Goal: Communication & Community: Answer question/provide support

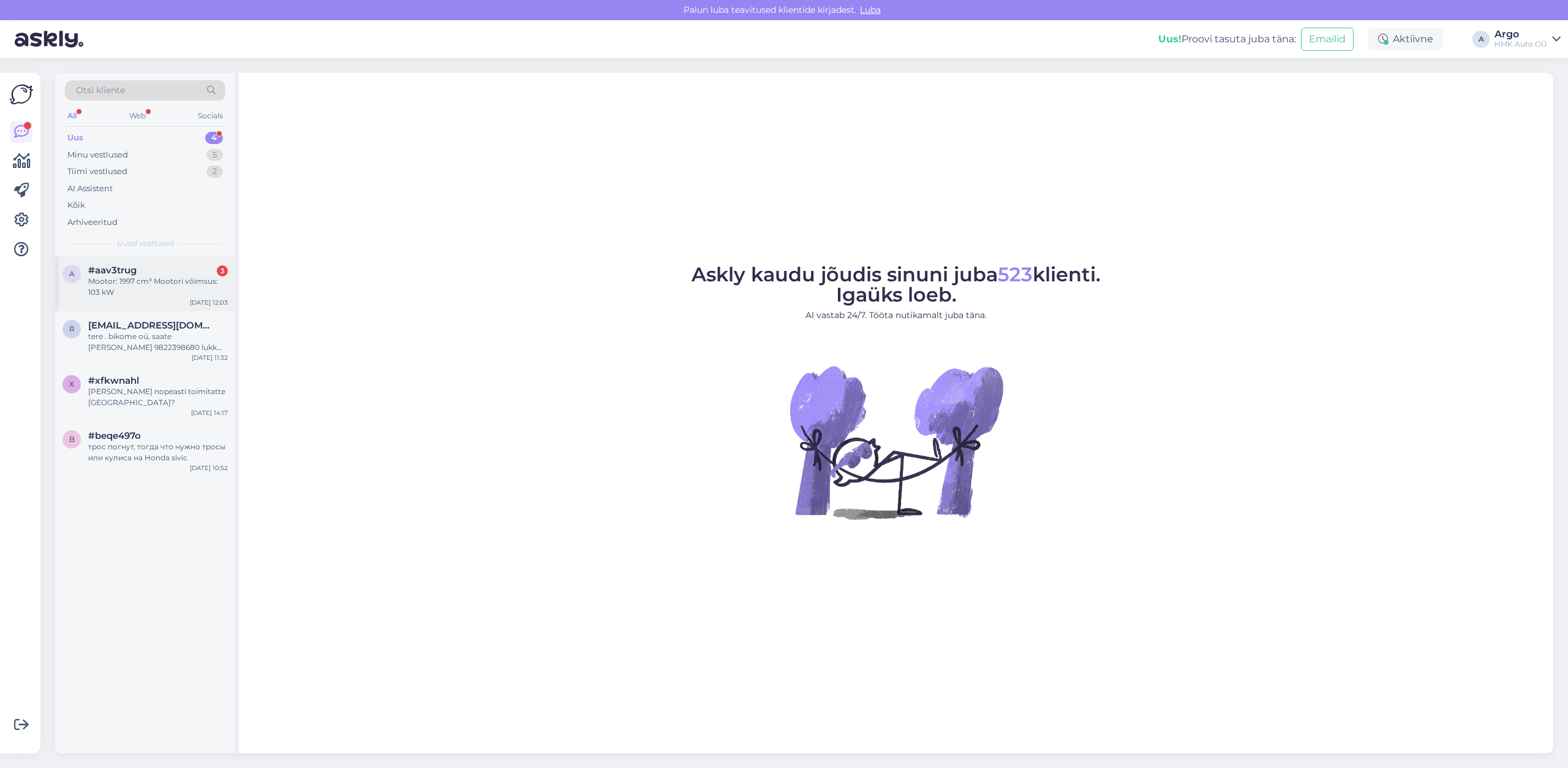
drag, startPoint x: 119, startPoint y: 278, endPoint x: 224, endPoint y: 278, distance: 104.1
click at [120, 278] on div "Mootor: 1997 cm³ Mootori võimsus: 103 kW" at bounding box center [158, 287] width 140 height 22
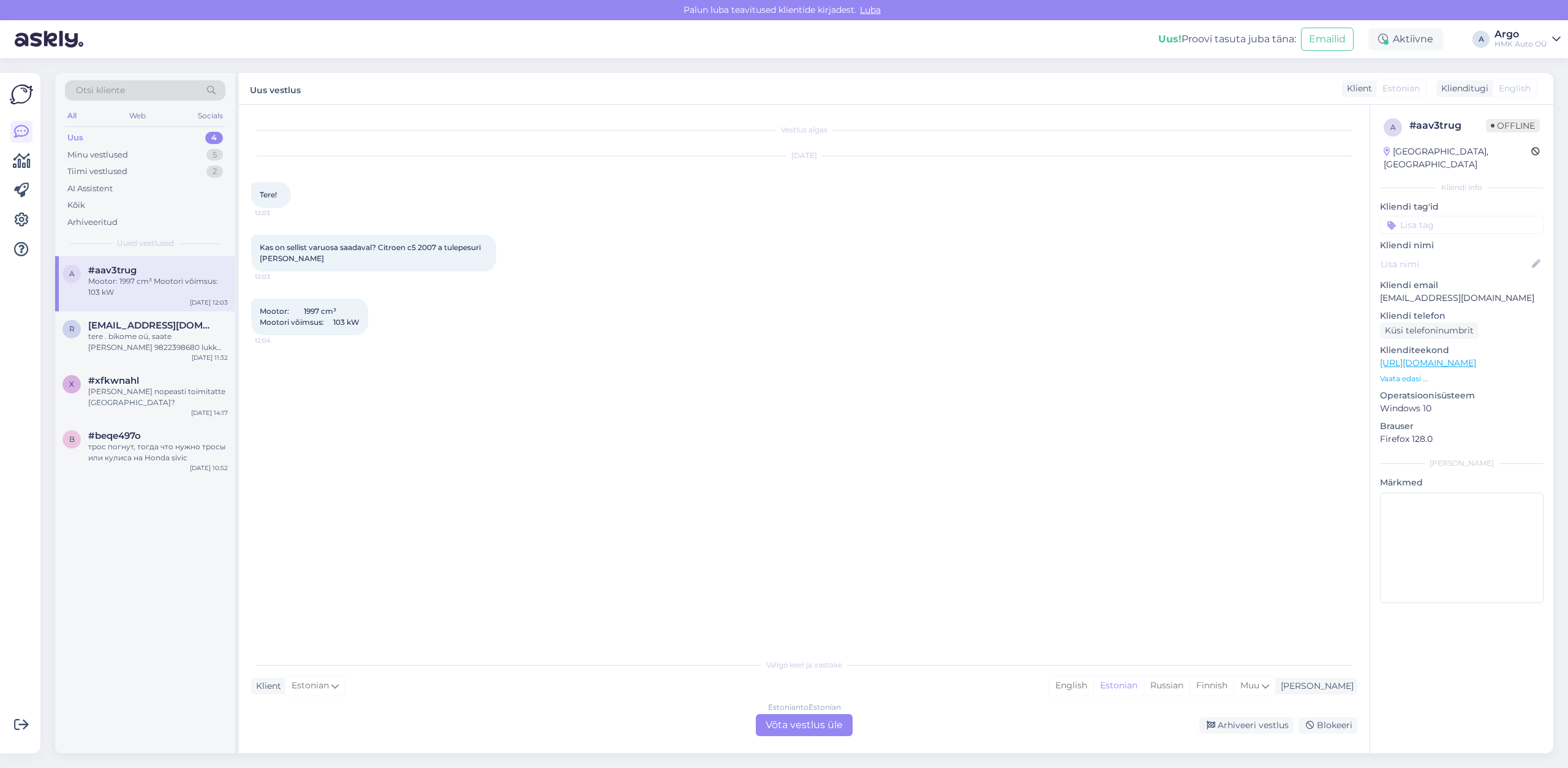
click at [829, 721] on div "Estonian to Estonian Võta vestlus üle" at bounding box center [804, 725] width 97 height 22
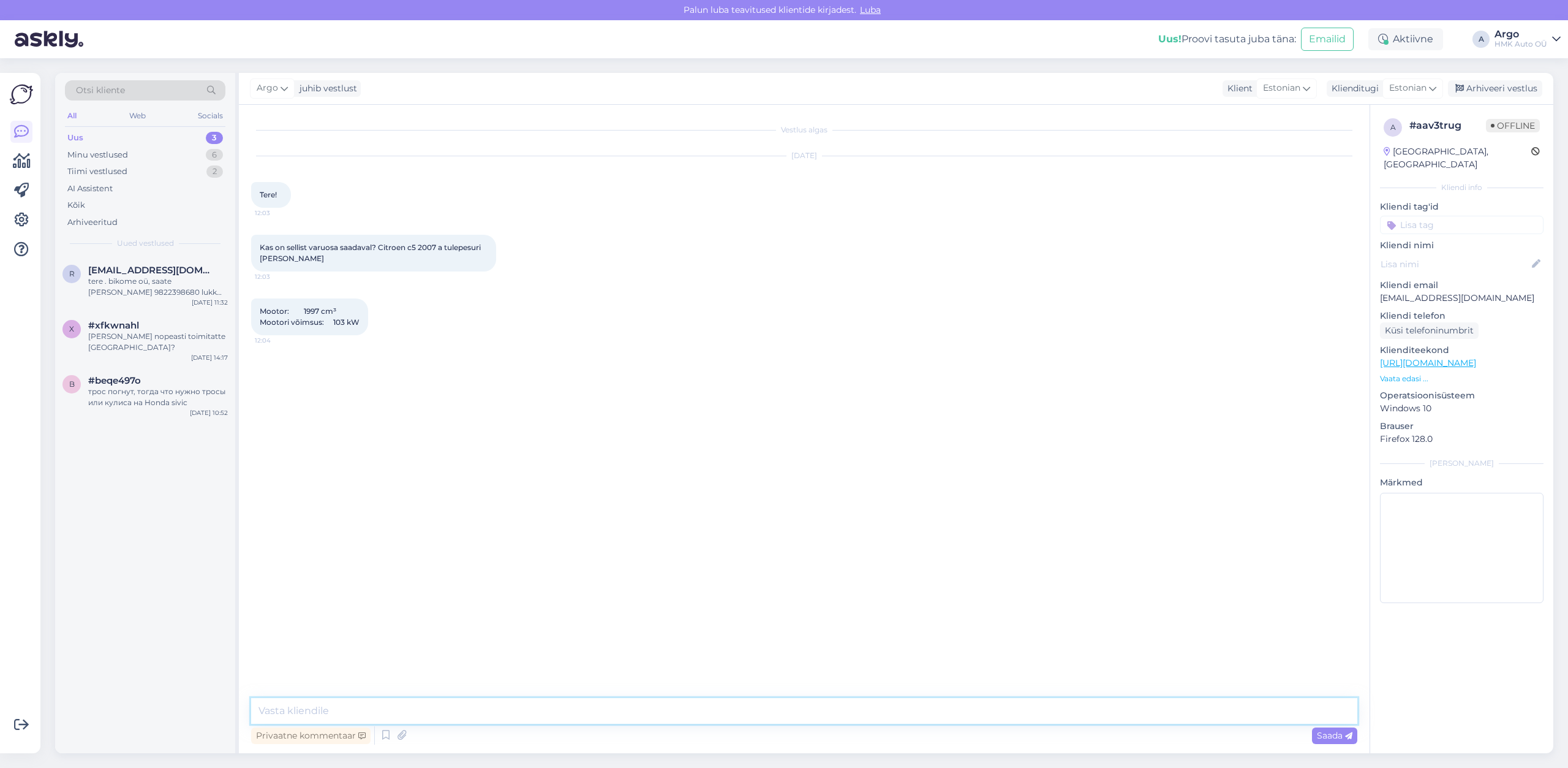
click at [314, 700] on textarea at bounding box center [804, 711] width 1106 height 26
type textarea "Tere, mis on auto reg. nr."
click at [269, 425] on span "567MJL" at bounding box center [274, 427] width 28 height 9
copy span "567MJL"
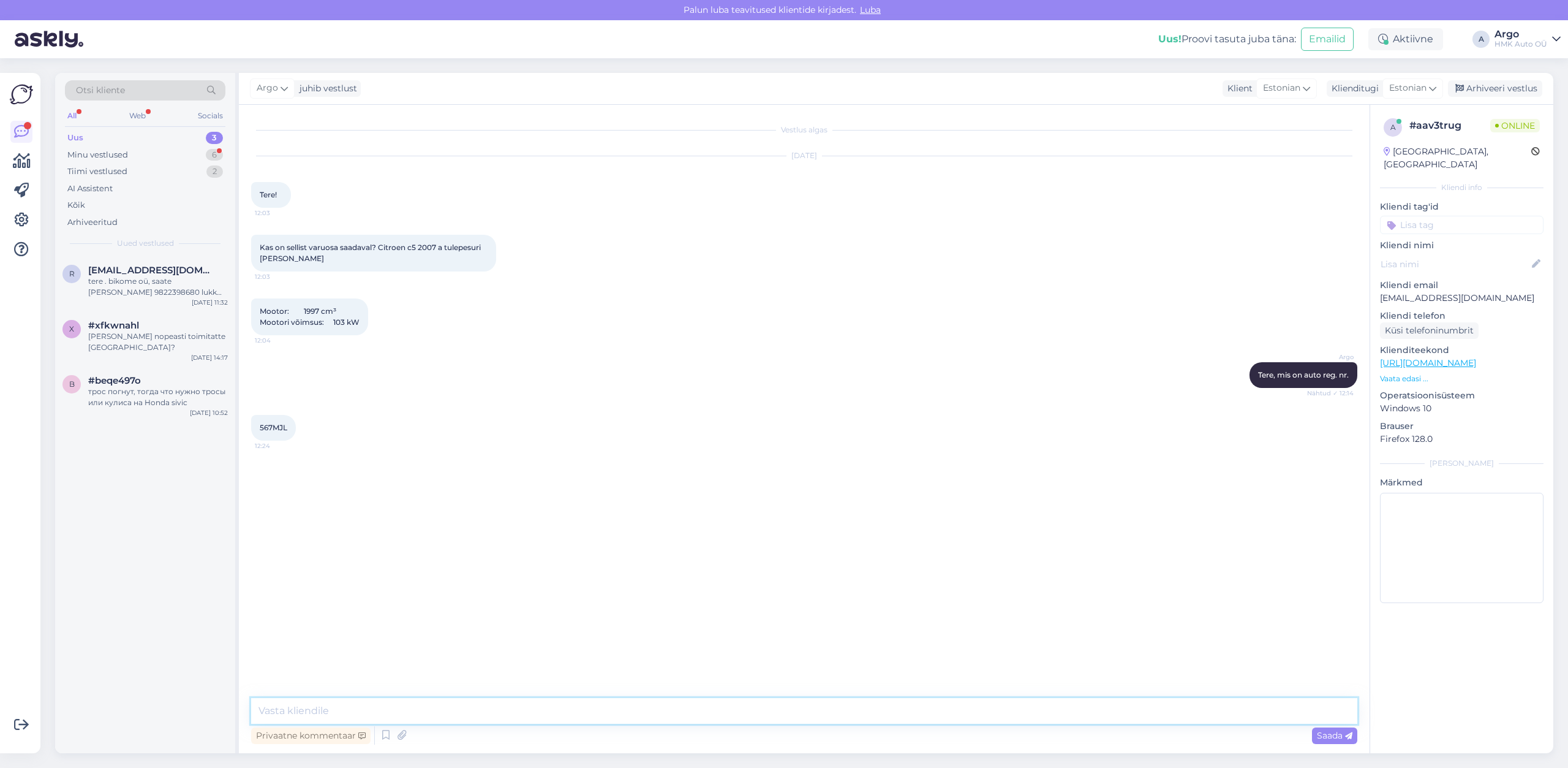
click at [338, 709] on textarea at bounding box center [804, 711] width 1106 height 26
type textarea "Tere, seda enam ei toodeta ehk uut enam tellida ei saa."
click at [148, 323] on div "#xfkwnahl" at bounding box center [158, 325] width 140 height 11
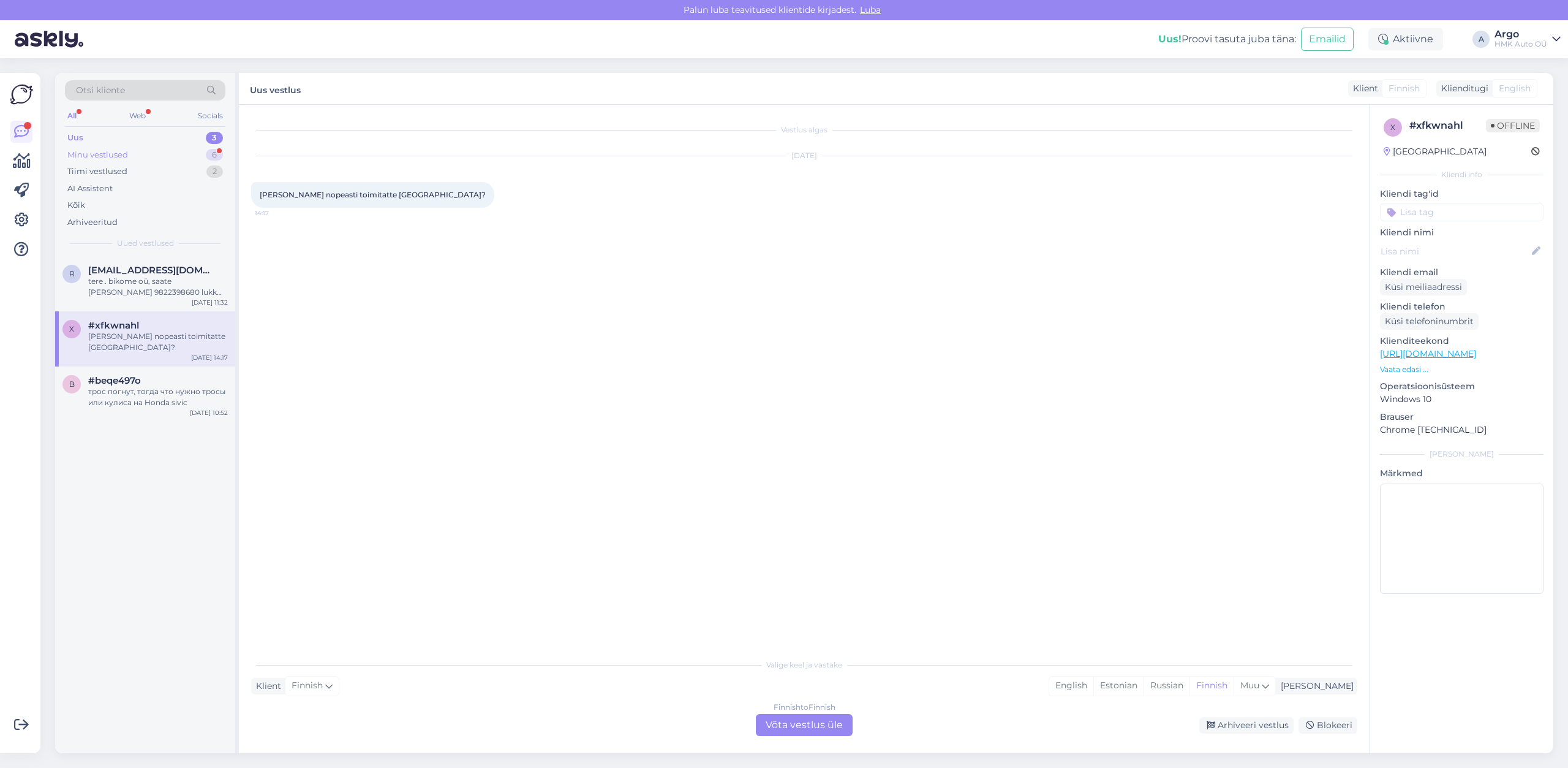
click at [112, 159] on div "Minu vestlused" at bounding box center [97, 155] width 61 height 12
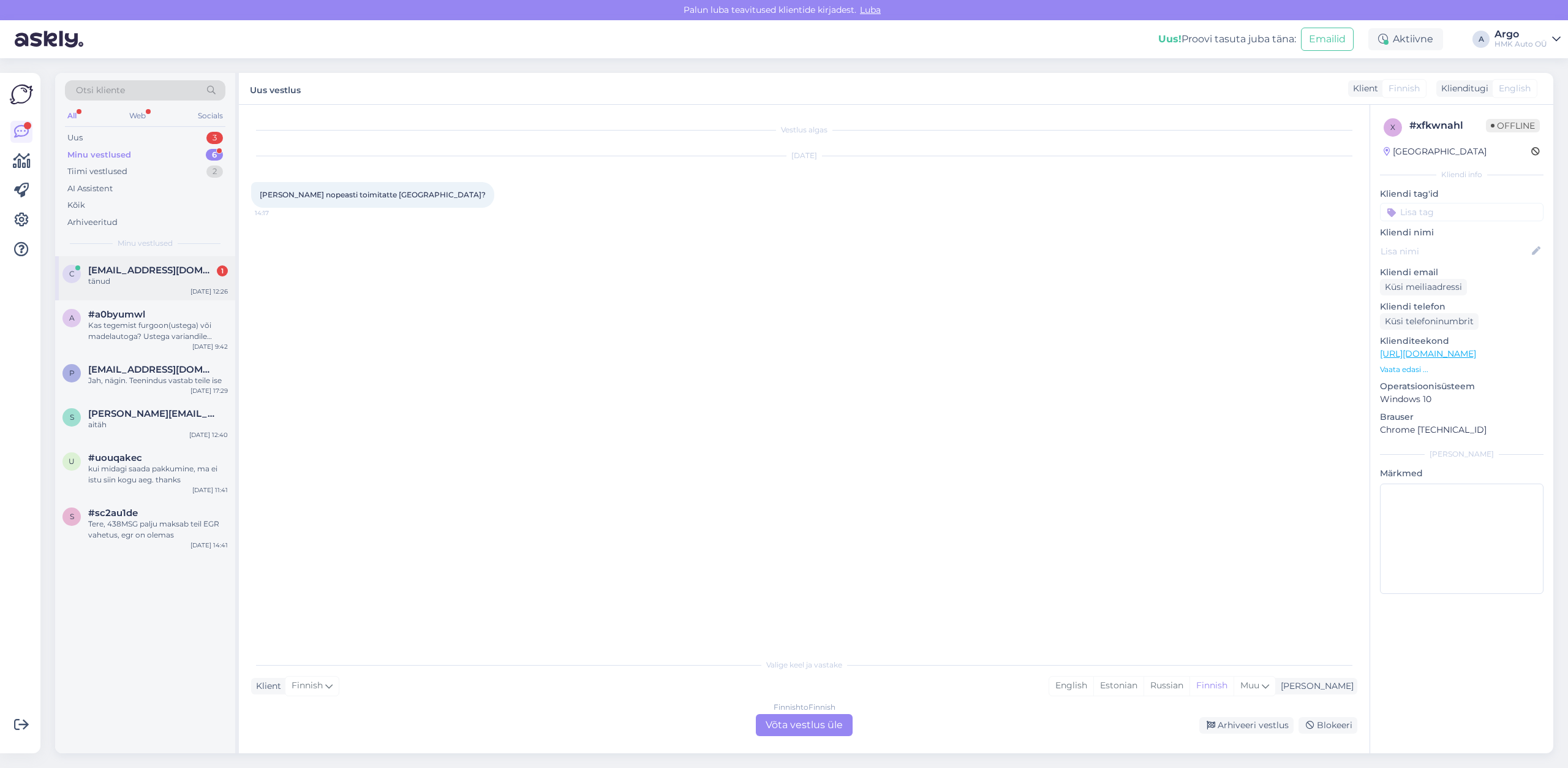
click at [148, 259] on div "c [EMAIL_ADDRESS][DOMAIN_NAME] 1 tänud [DATE] 12:26" at bounding box center [145, 278] width 180 height 44
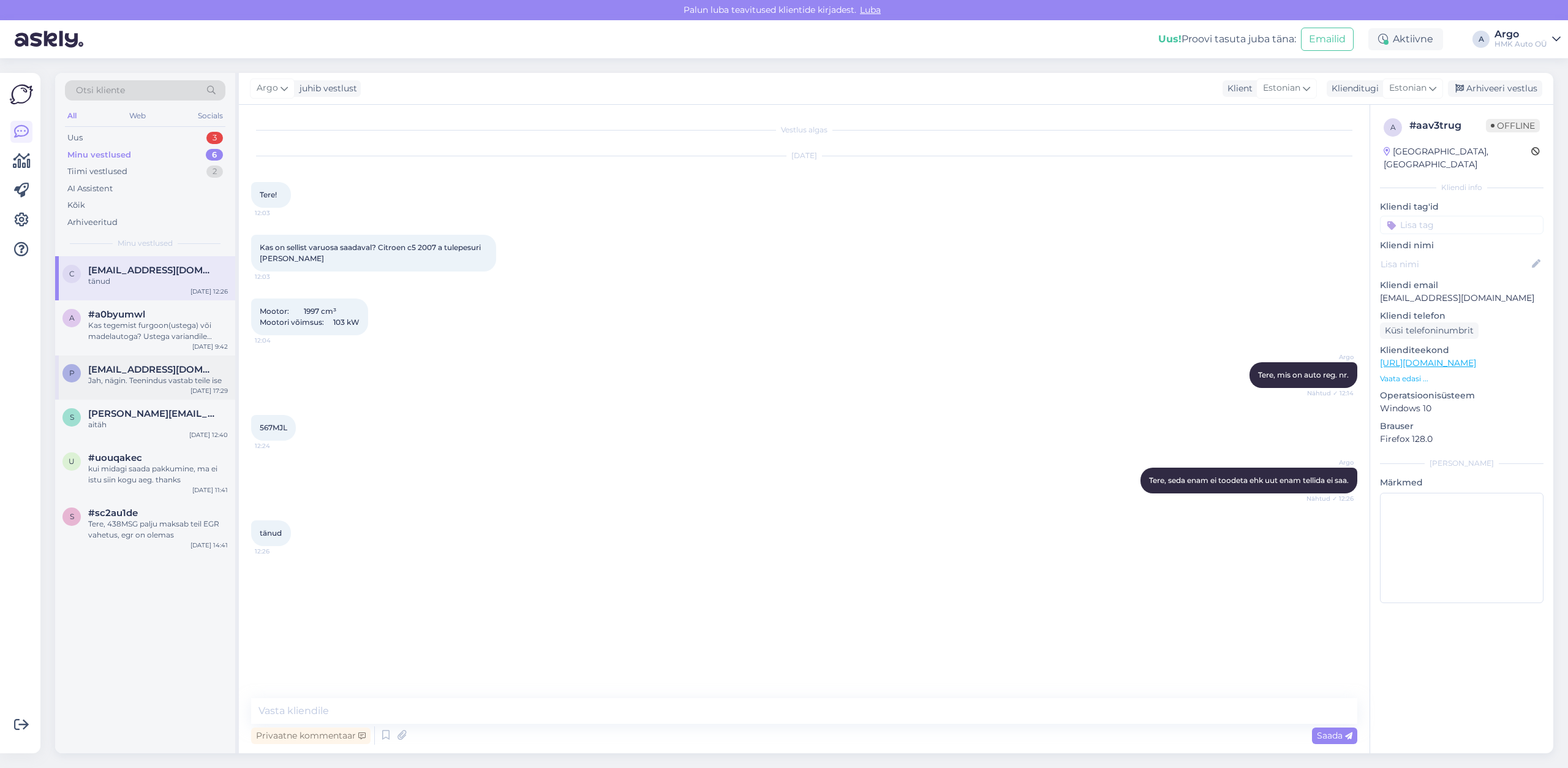
click at [131, 380] on div "Jah, nägin. Teenindus vastab teile ise" at bounding box center [158, 380] width 140 height 11
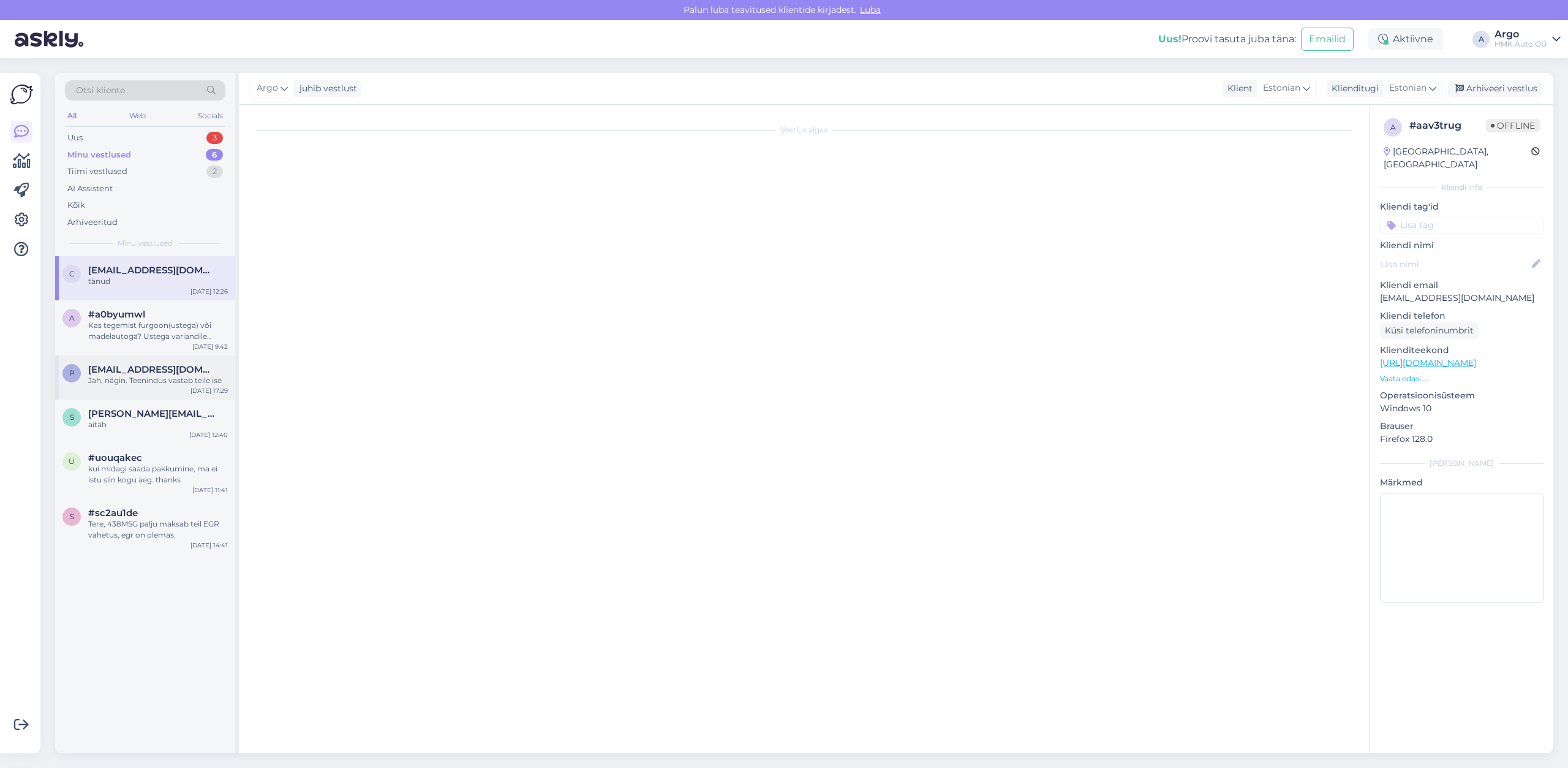
scroll to position [811, 0]
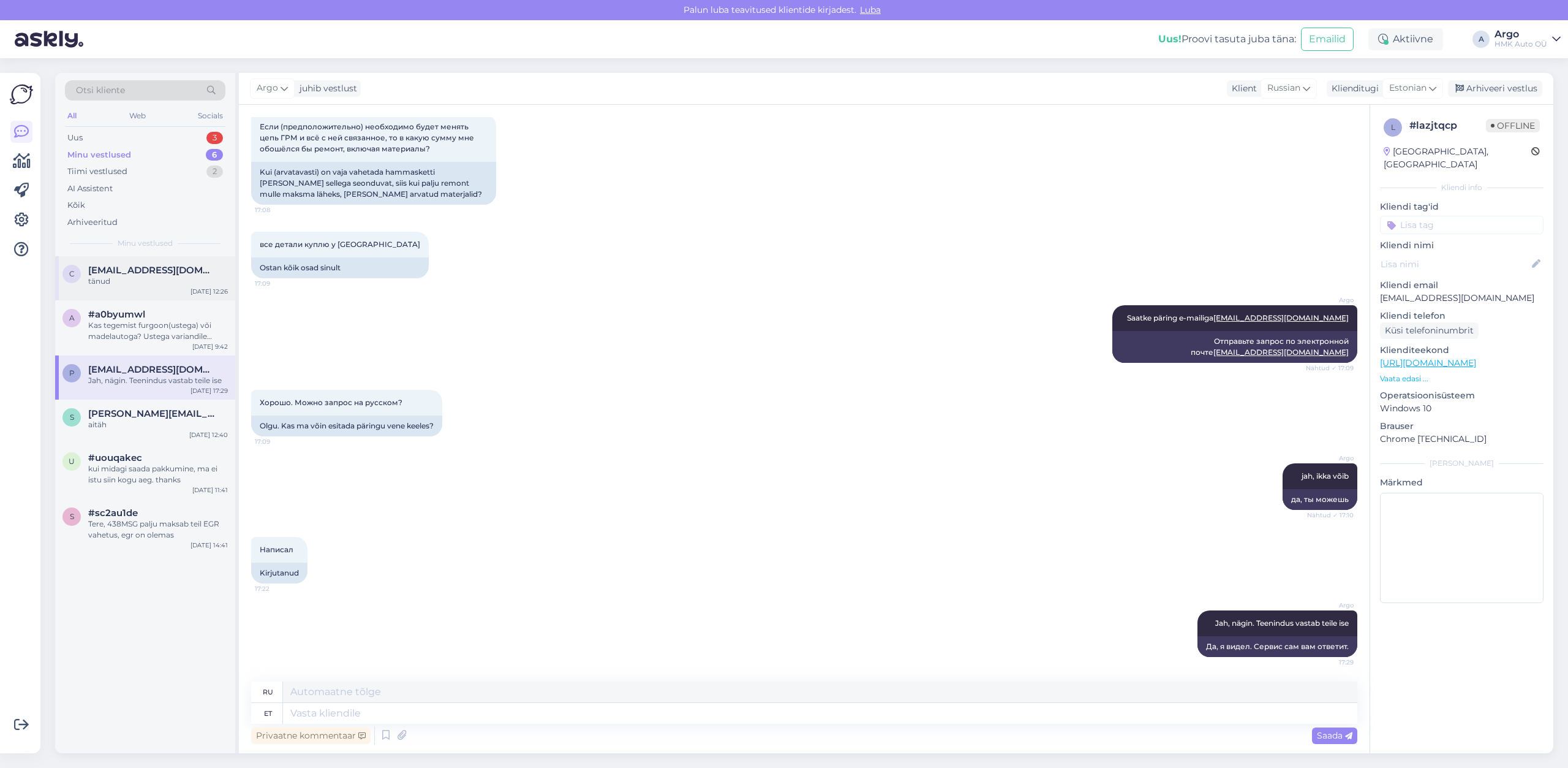
click at [118, 281] on div "tänud" at bounding box center [158, 281] width 140 height 11
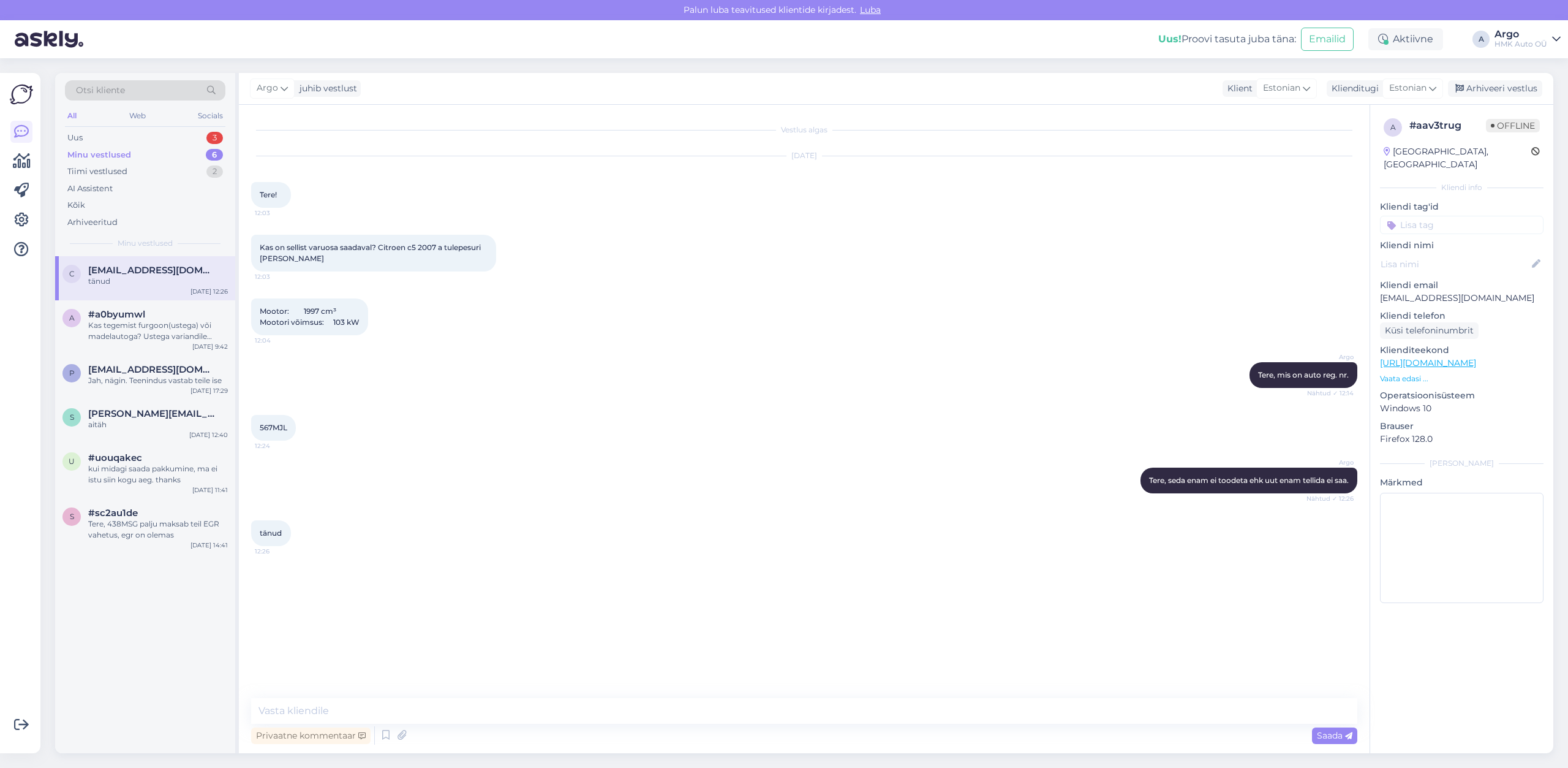
scroll to position [0, 0]
click at [120, 134] on div "Uus 3" at bounding box center [145, 137] width 161 height 17
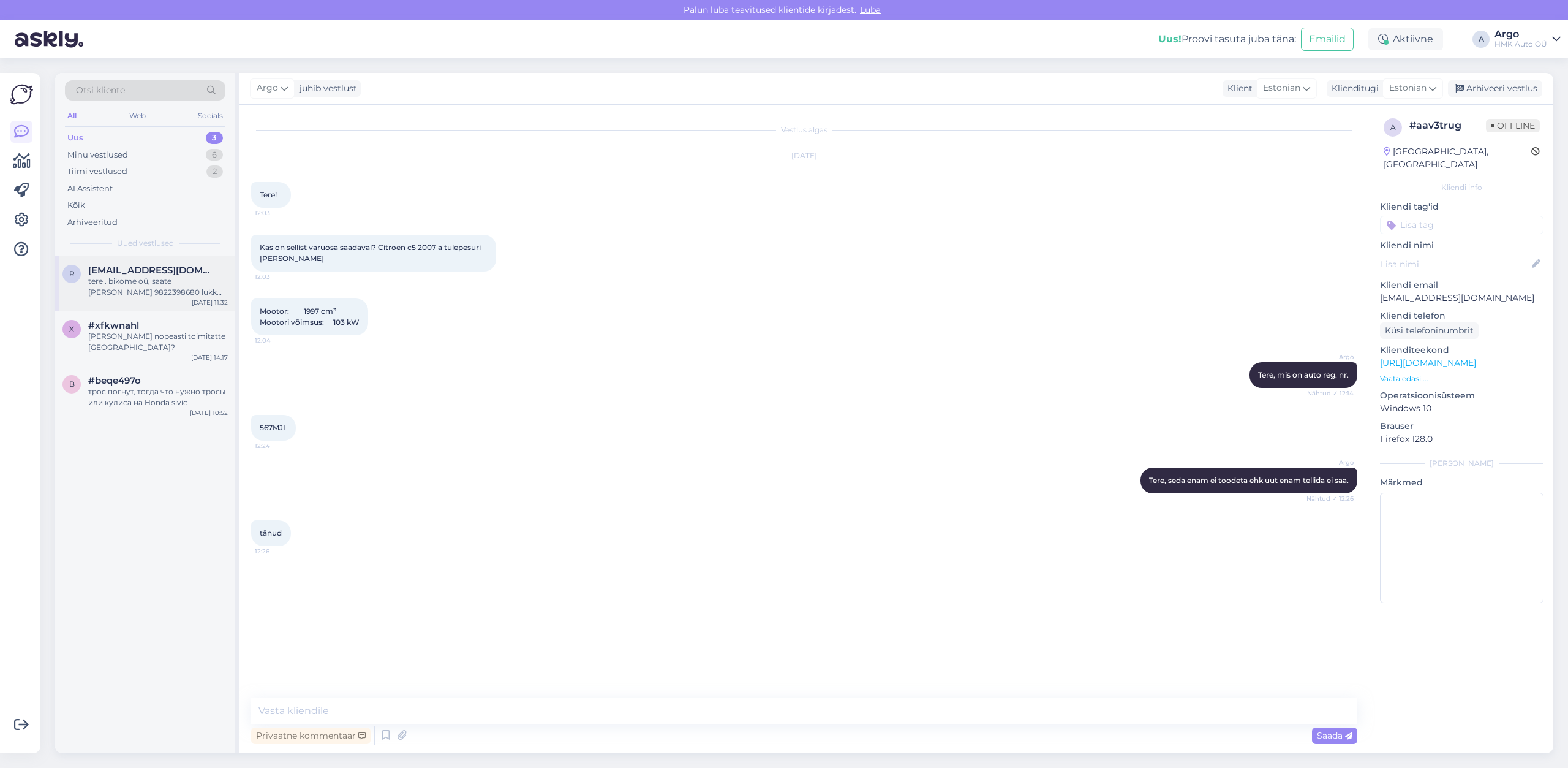
click at [126, 274] on span "[EMAIL_ADDRESS][DOMAIN_NAME]" at bounding box center [151, 270] width 127 height 11
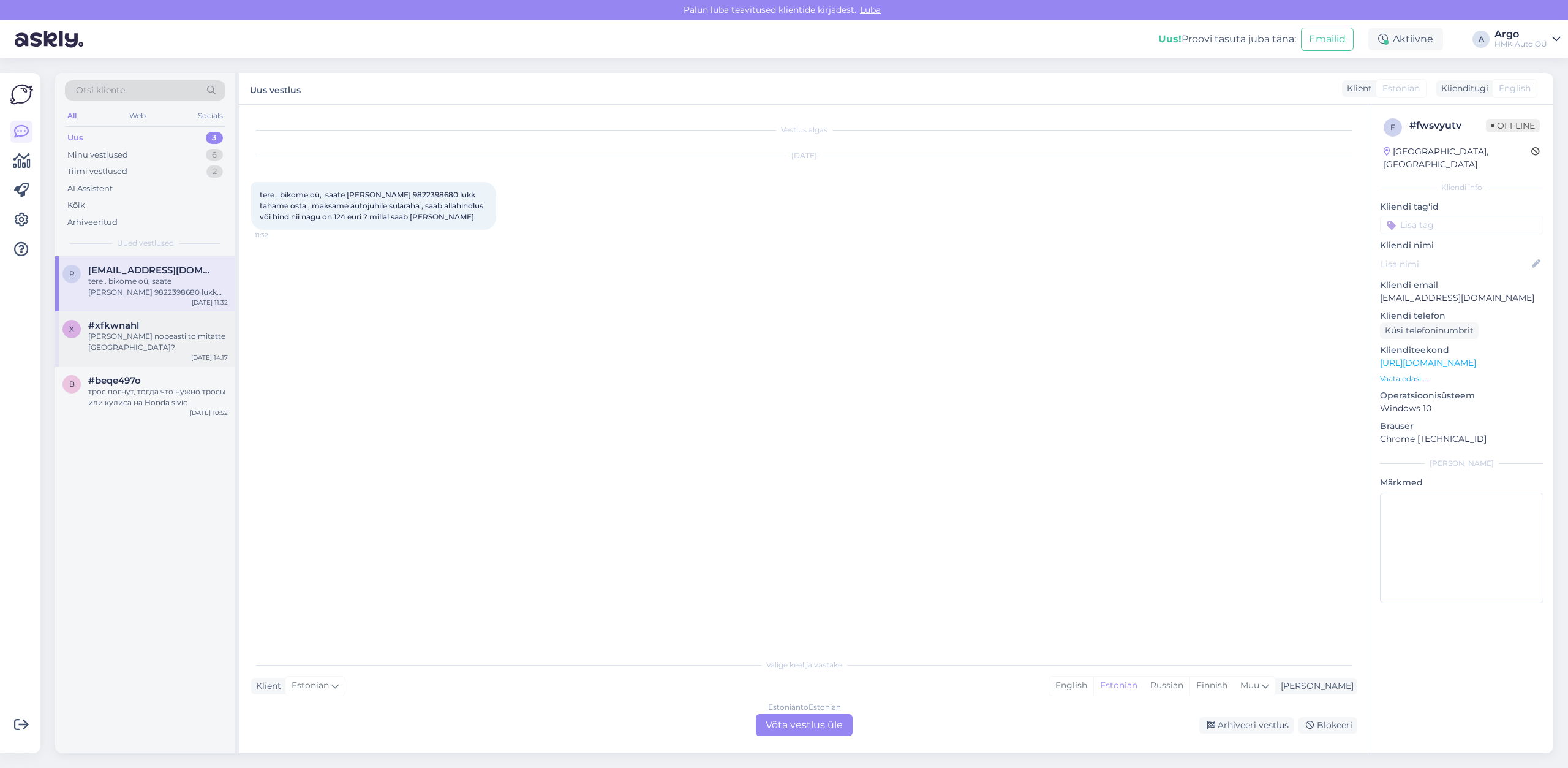
click at [128, 336] on div "[PERSON_NAME] nopeasti toimitatte [GEOGRAPHIC_DATA]?" at bounding box center [158, 342] width 140 height 22
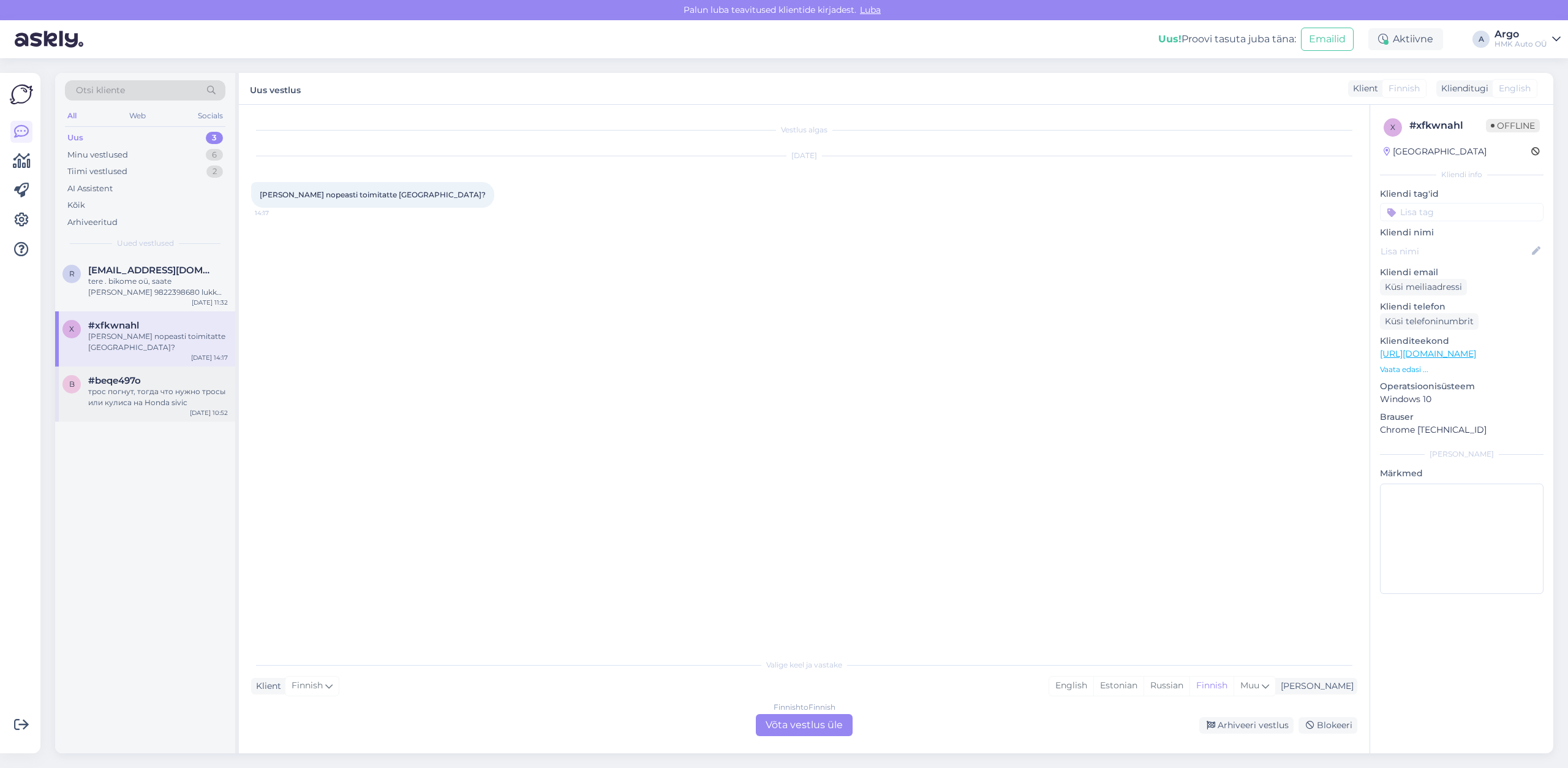
click at [127, 396] on div "трос погнут, тогда что нужно тросы или кулиса на Honda sivic" at bounding box center [158, 397] width 140 height 22
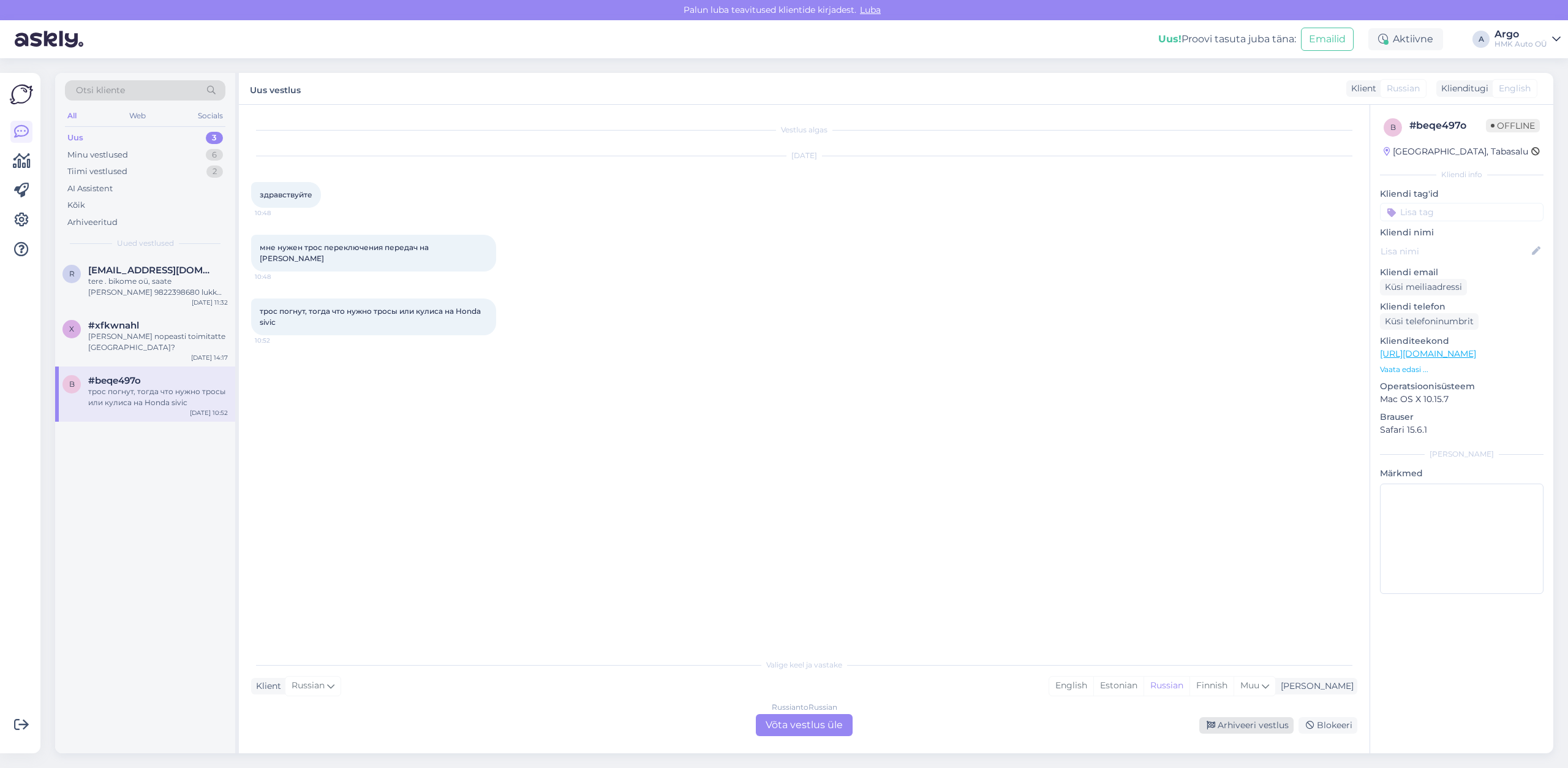
click at [1268, 728] on div "Arhiveeri vestlus" at bounding box center [1247, 725] width 94 height 17
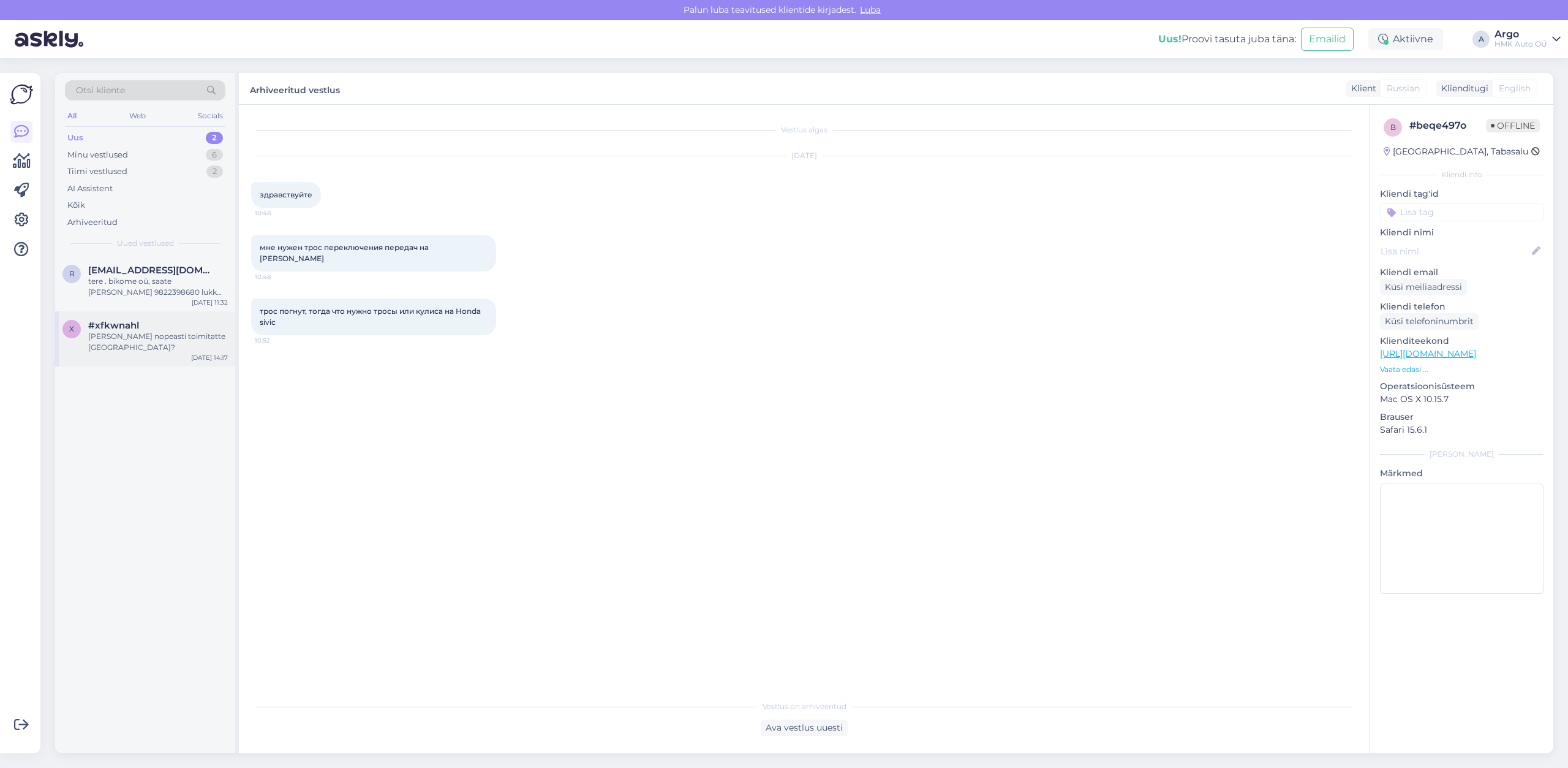
click at [137, 328] on span "#xfkwnahl" at bounding box center [113, 325] width 51 height 11
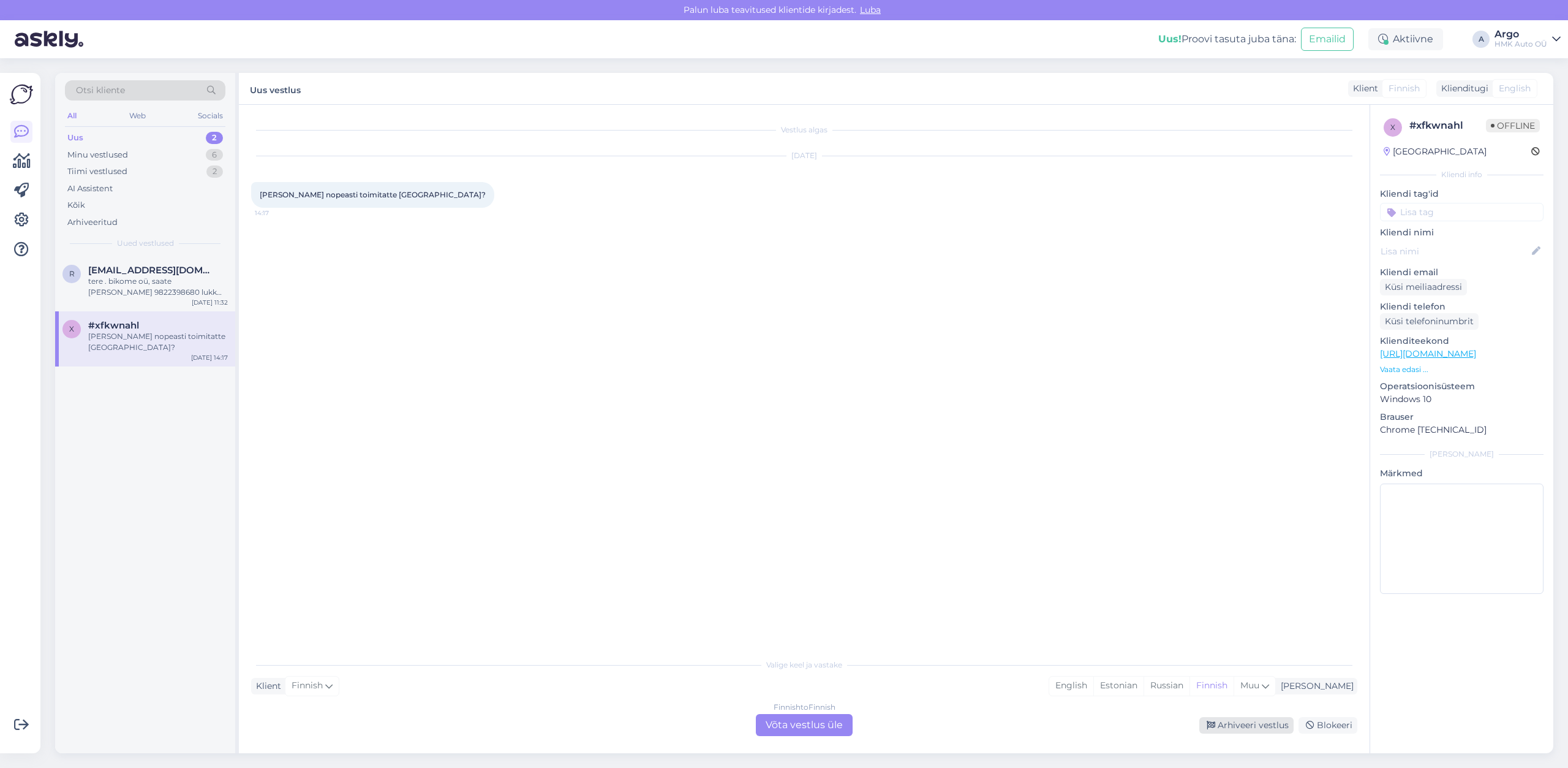
click at [1279, 728] on div "Arhiveeri vestlus" at bounding box center [1247, 725] width 94 height 17
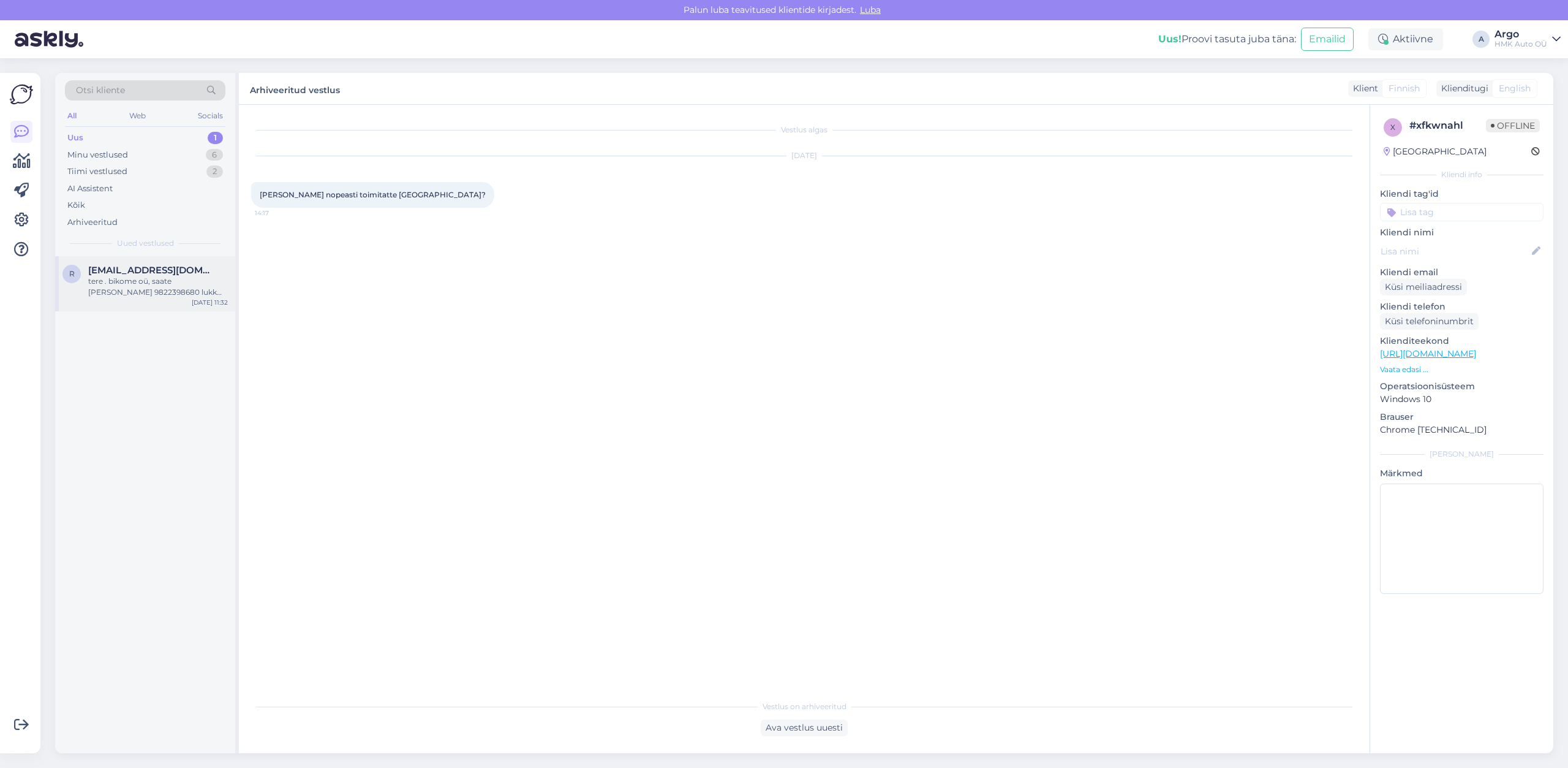
click at [143, 279] on div "tere . bikome oü, saate [PERSON_NAME] 9822398680 lukk tahame osta , maksame aut…" at bounding box center [158, 287] width 140 height 22
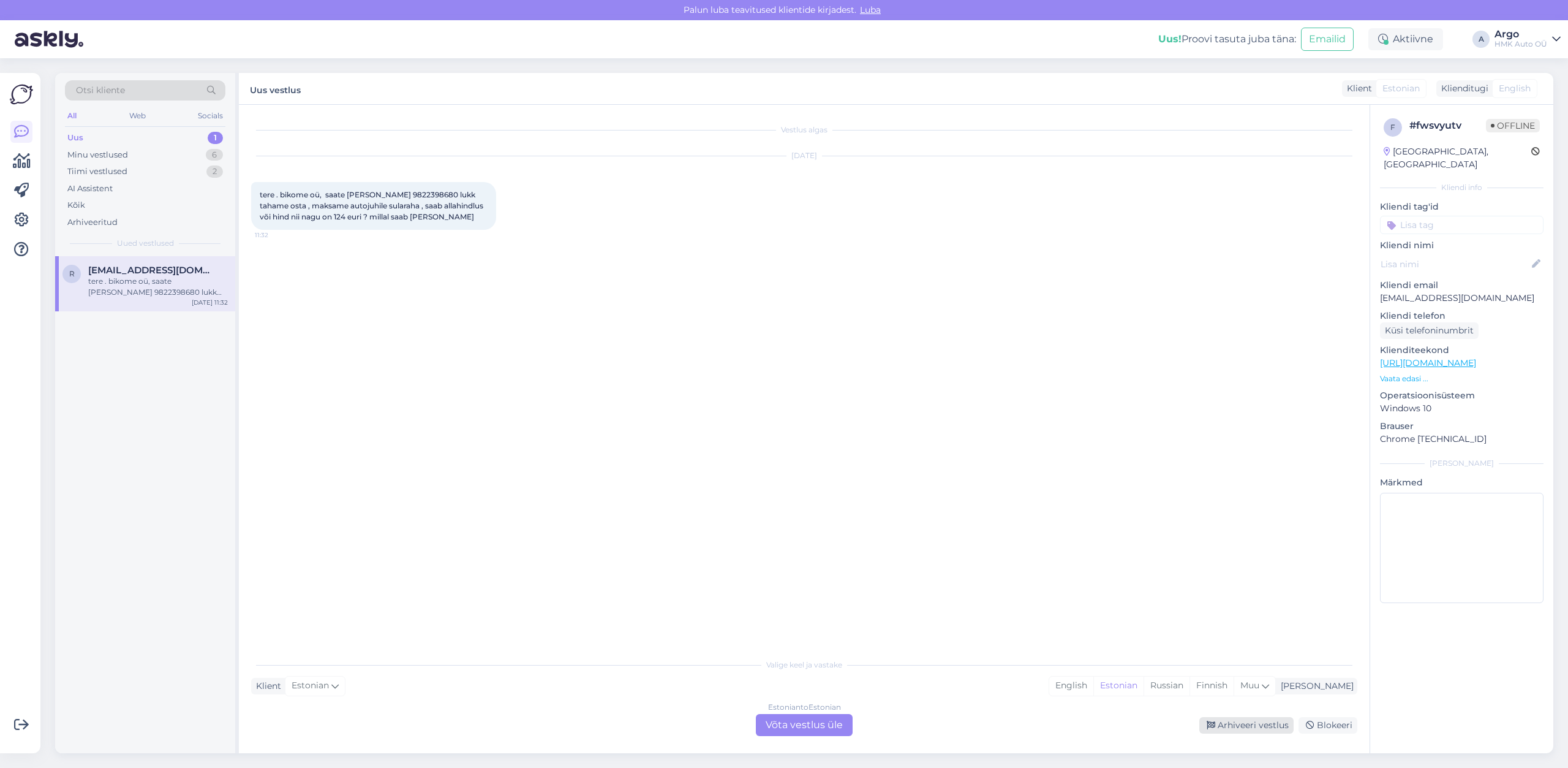
click at [1246, 727] on div "Arhiveeri vestlus" at bounding box center [1247, 725] width 94 height 17
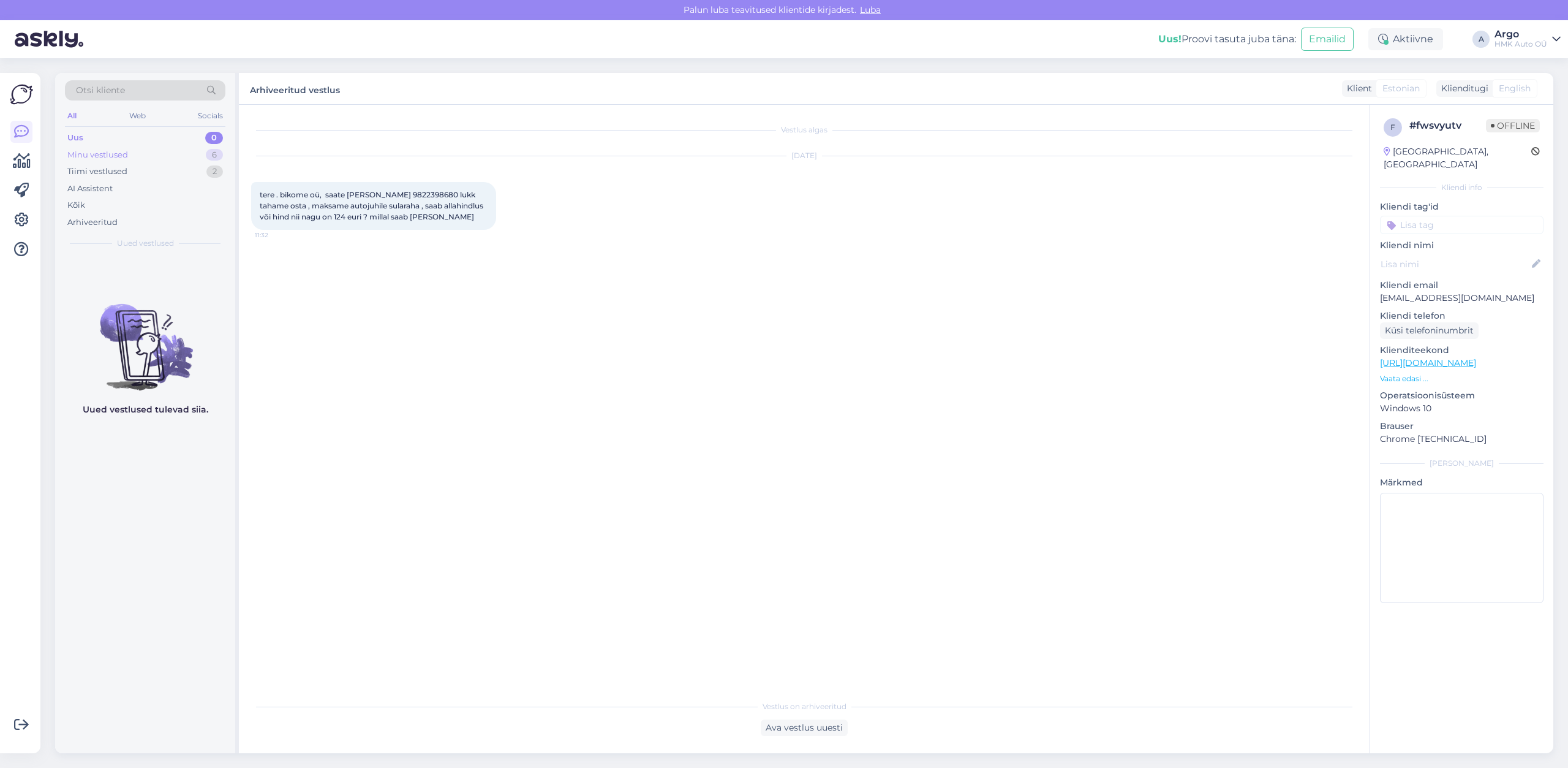
click at [110, 154] on div "Minu vestlused" at bounding box center [97, 155] width 61 height 12
